Goal: Information Seeking & Learning: Learn about a topic

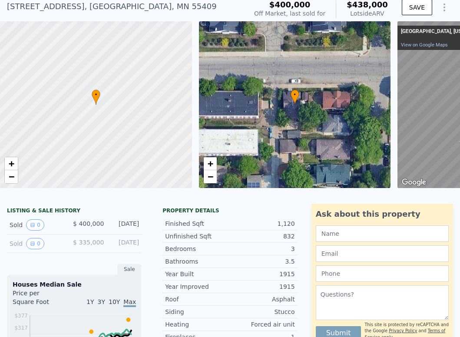
scroll to position [77, 0]
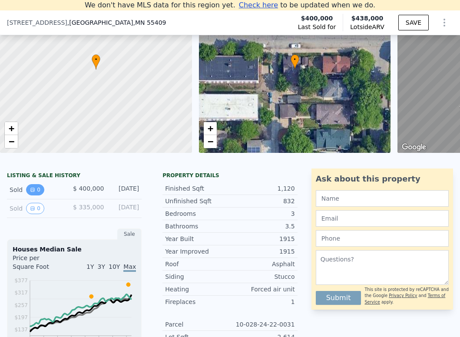
click at [30, 192] on icon "View historical data" at bounding box center [32, 189] width 5 height 5
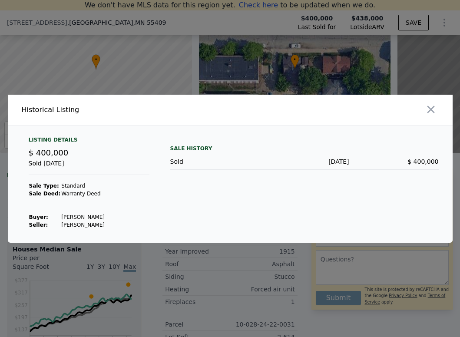
click at [186, 278] on div at bounding box center [230, 168] width 460 height 337
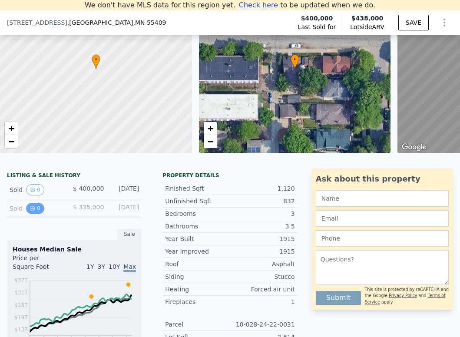
click at [35, 214] on button "0" at bounding box center [35, 208] width 18 height 11
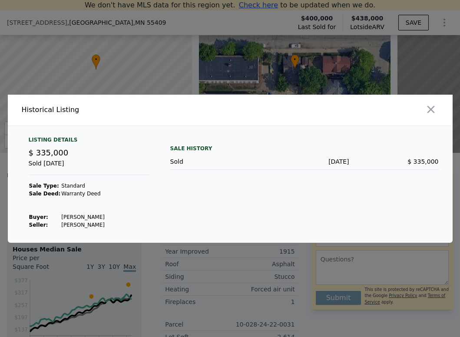
click at [220, 290] on div at bounding box center [230, 168] width 460 height 337
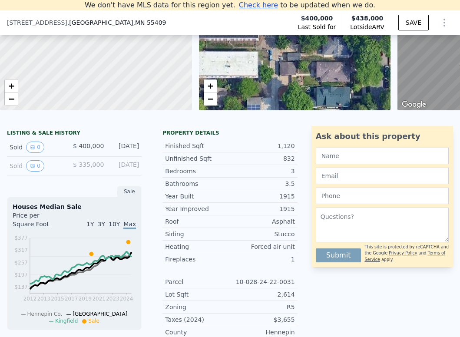
scroll to position [120, 0]
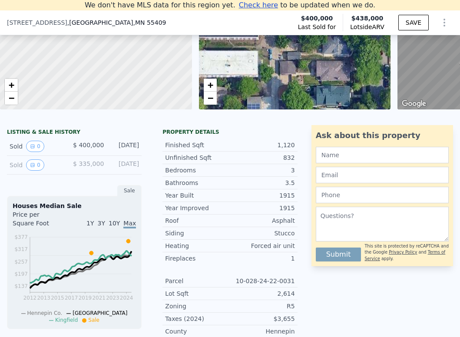
click at [18, 170] on div "Sold 0" at bounding box center [38, 164] width 56 height 11
click at [31, 168] on icon "View historical data" at bounding box center [32, 164] width 5 height 5
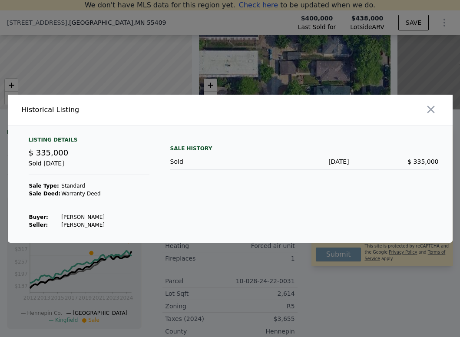
click at [195, 286] on div at bounding box center [230, 168] width 460 height 337
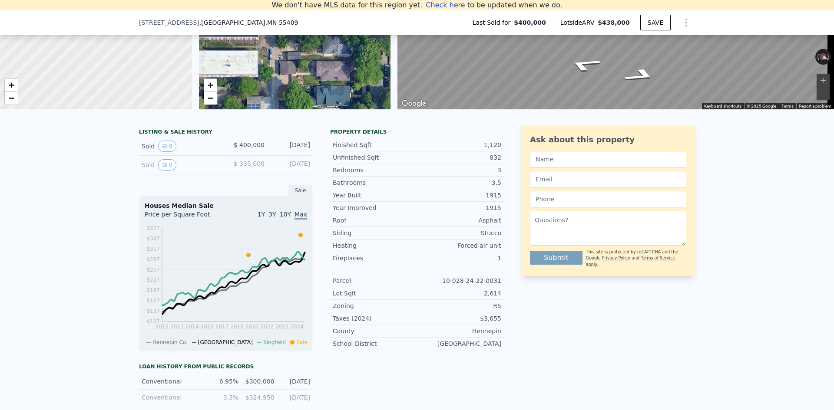
click at [293, 168] on div "[DATE]" at bounding box center [290, 164] width 39 height 11
click at [259, 167] on span "$ 335,000" at bounding box center [249, 163] width 31 height 7
drag, startPoint x: 240, startPoint y: 170, endPoint x: 188, endPoint y: 170, distance: 52.5
click at [240, 167] on span "$ 335,000" at bounding box center [249, 163] width 31 height 7
click at [168, 169] on button "0" at bounding box center [167, 164] width 18 height 11
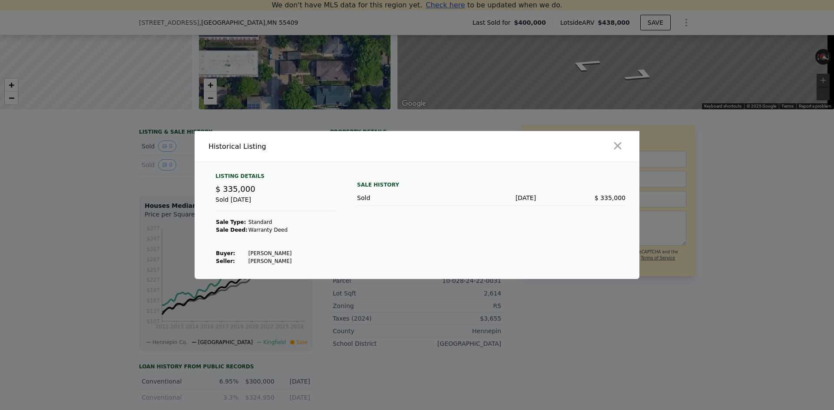
drag, startPoint x: 242, startPoint y: 246, endPoint x: 244, endPoint y: 252, distance: 5.9
click at [248, 248] on td at bounding box center [270, 246] width 44 height 8
drag, startPoint x: 248, startPoint y: 256, endPoint x: 238, endPoint y: 220, distance: 37.6
click at [255, 254] on td "[PERSON_NAME]" at bounding box center [270, 254] width 44 height 8
click at [72, 178] on div at bounding box center [417, 205] width 834 height 410
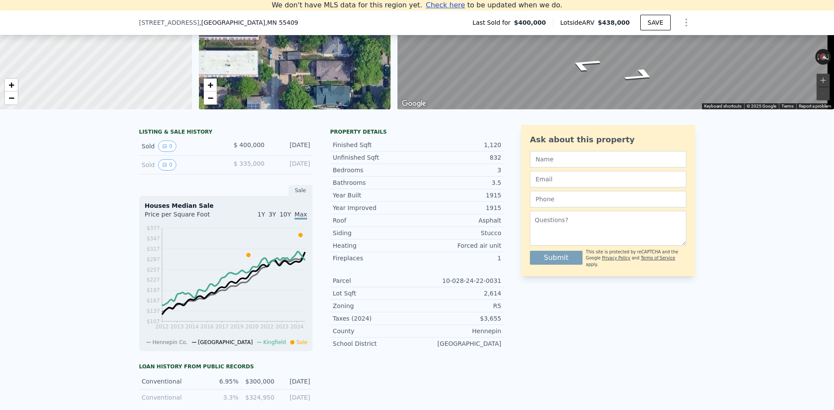
type input "$ 429,000"
type input "-$ 23,877"
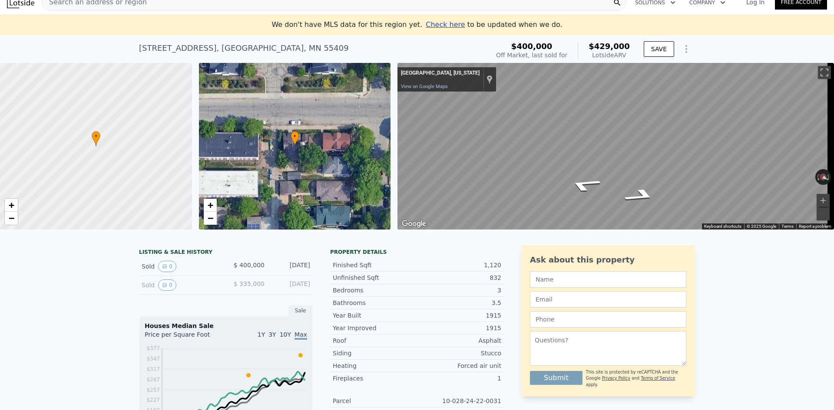
click at [145, 289] on div "Sold 0" at bounding box center [180, 285] width 77 height 11
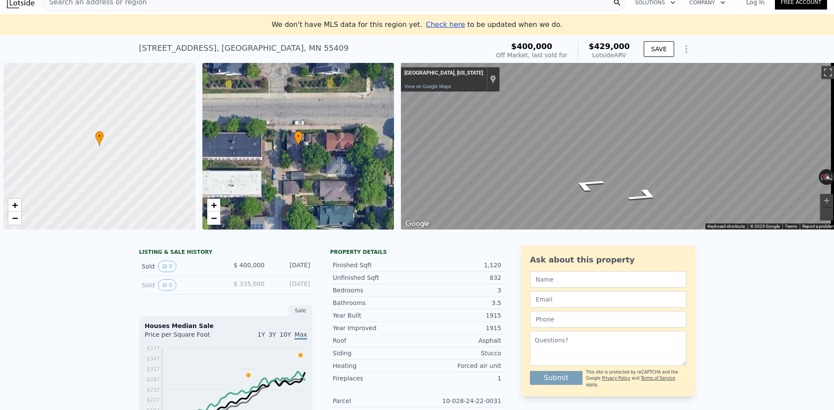
scroll to position [0, 3]
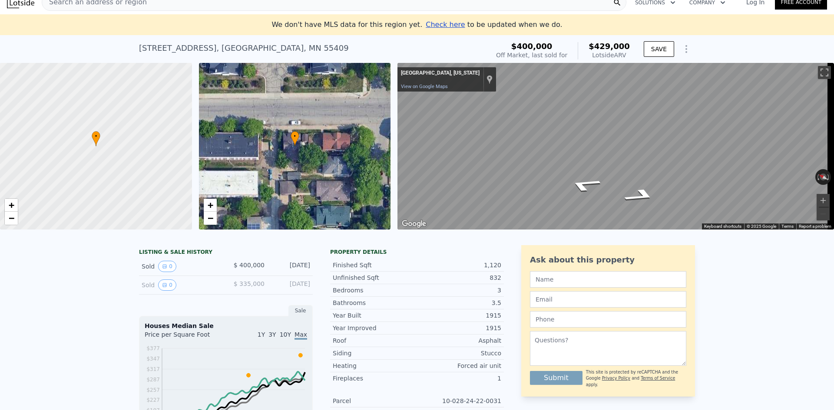
click at [277, 291] on div "[DATE]" at bounding box center [290, 285] width 39 height 11
click at [197, 289] on div "Sold 0" at bounding box center [180, 285] width 77 height 11
